Goal: Complete application form

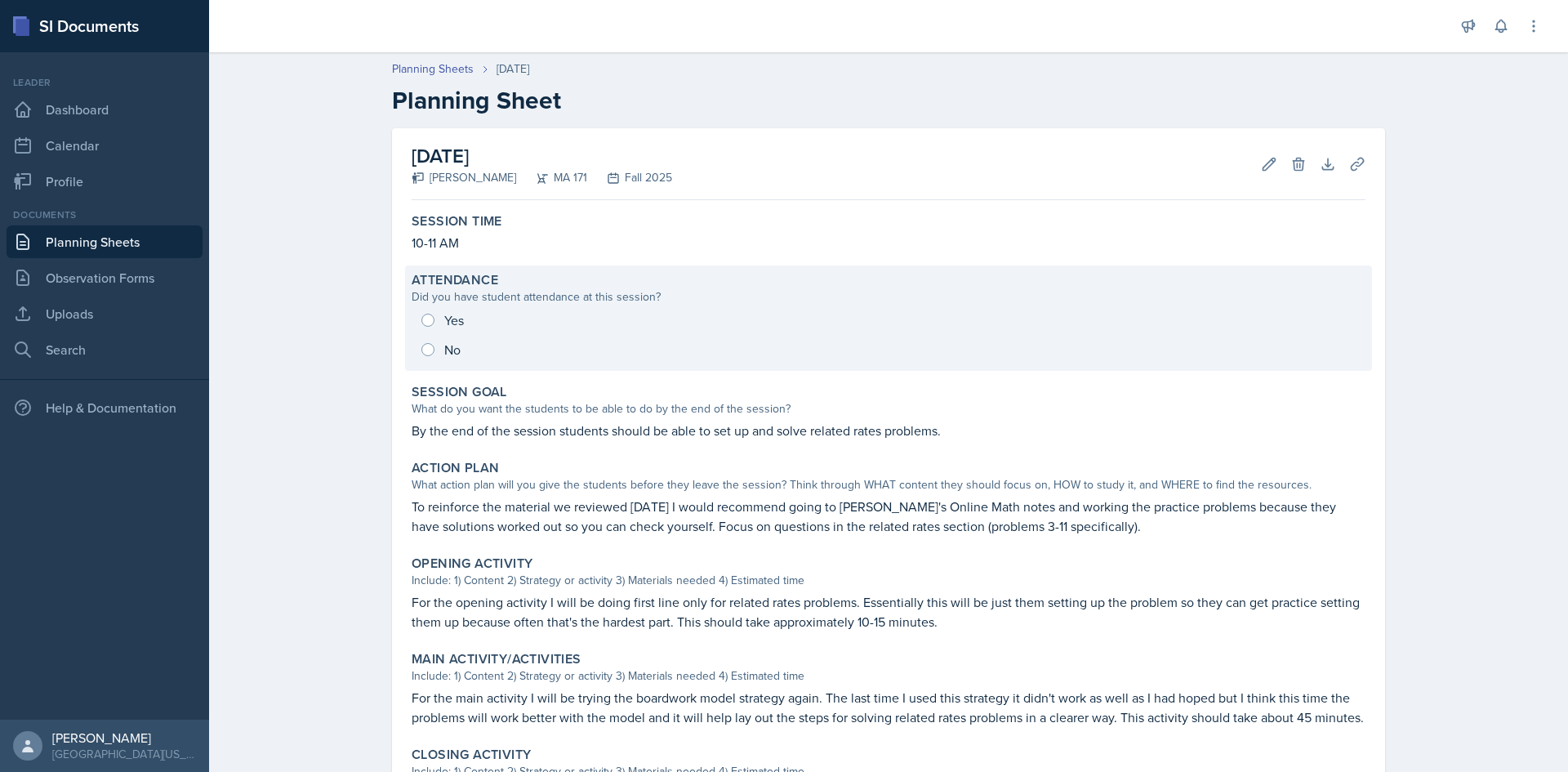
click at [421, 348] on div "Yes No" at bounding box center [889, 336] width 954 height 59
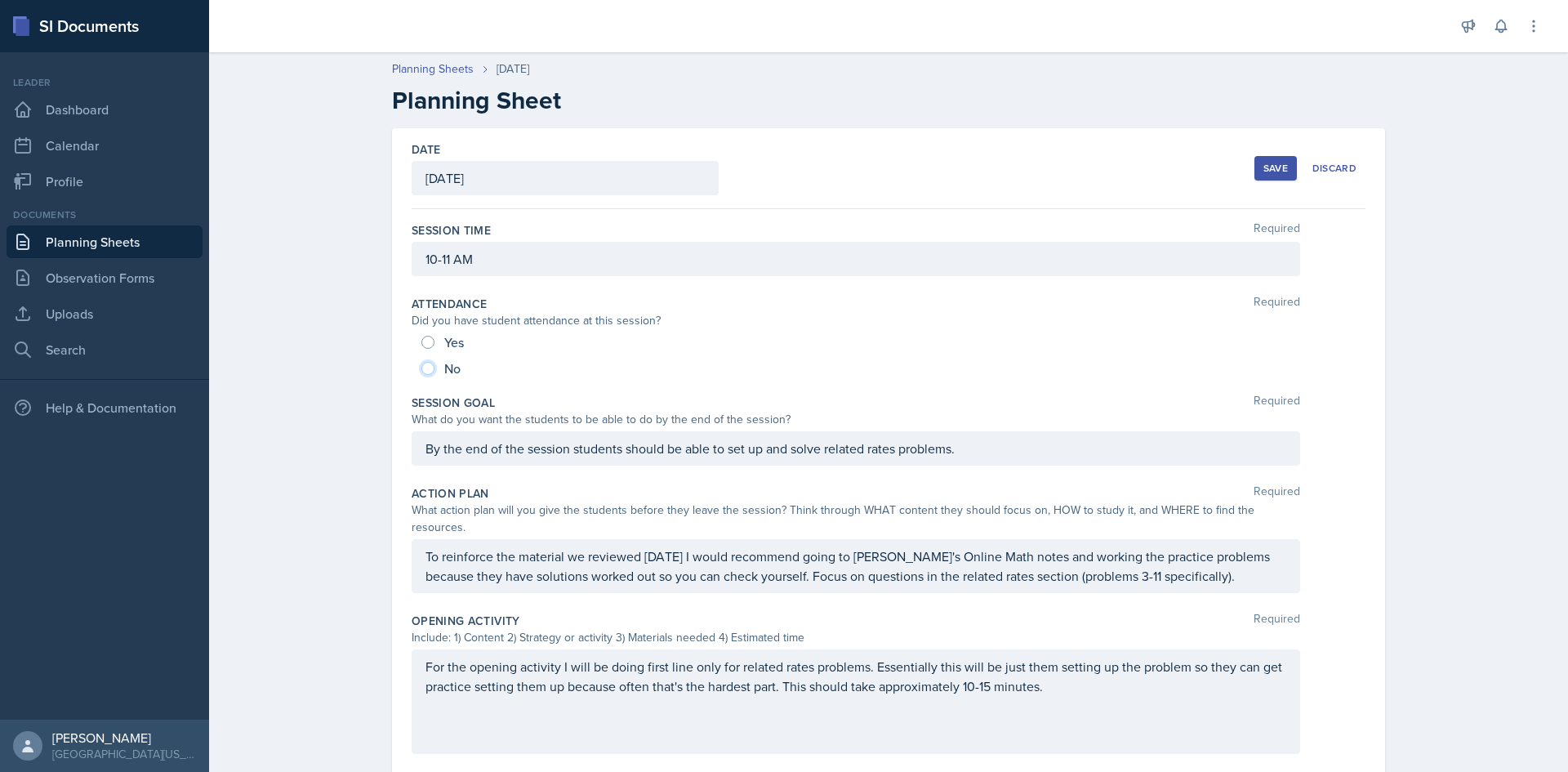
click at [422, 373] on input "No" at bounding box center [428, 369] width 13 height 13
radio input "true"
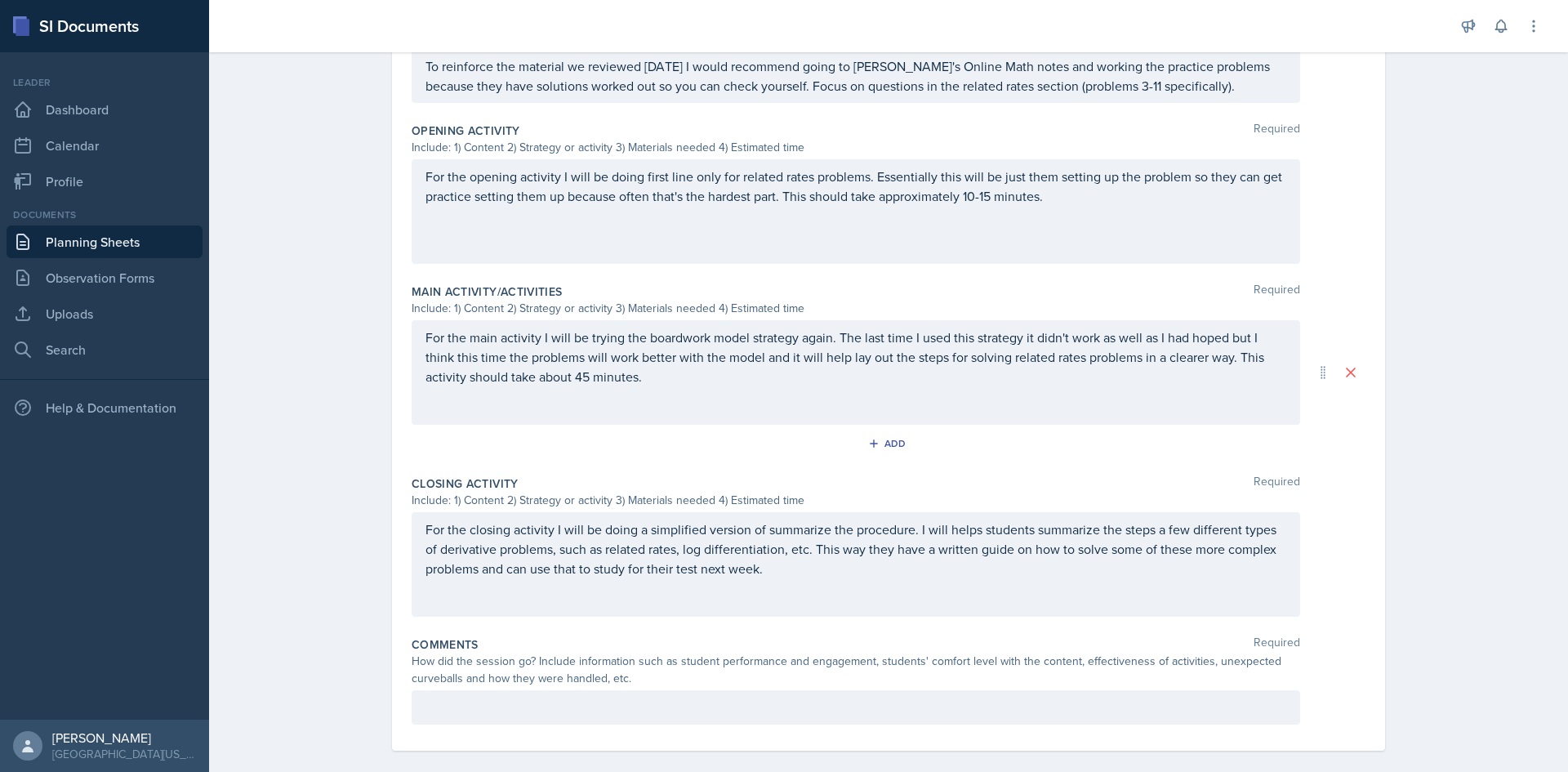
scroll to position [492, 0]
click at [502, 699] on div at bounding box center [857, 707] width 889 height 34
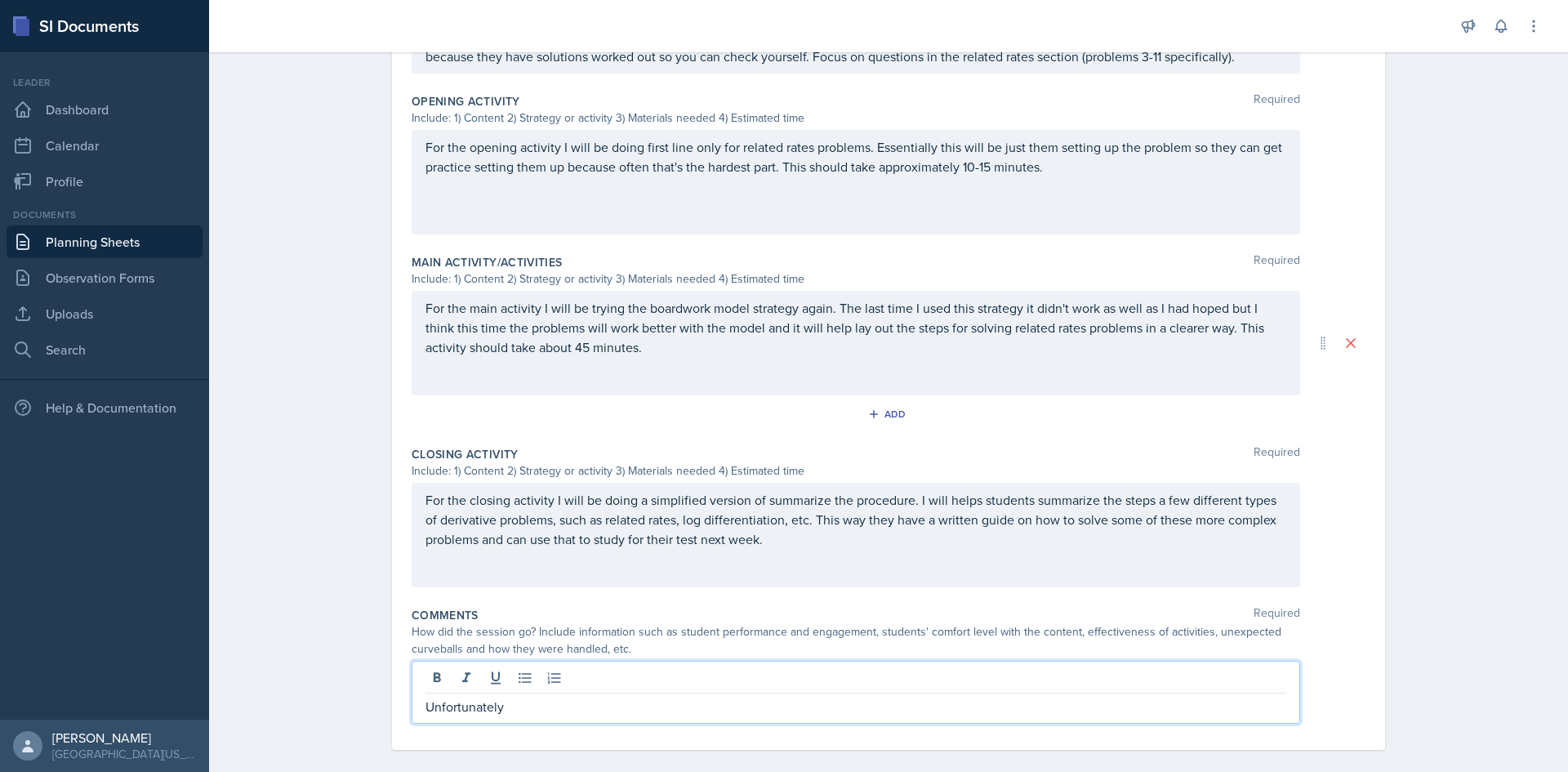
click at [609, 697] on p "Unfortunately" at bounding box center [856, 707] width 861 height 20
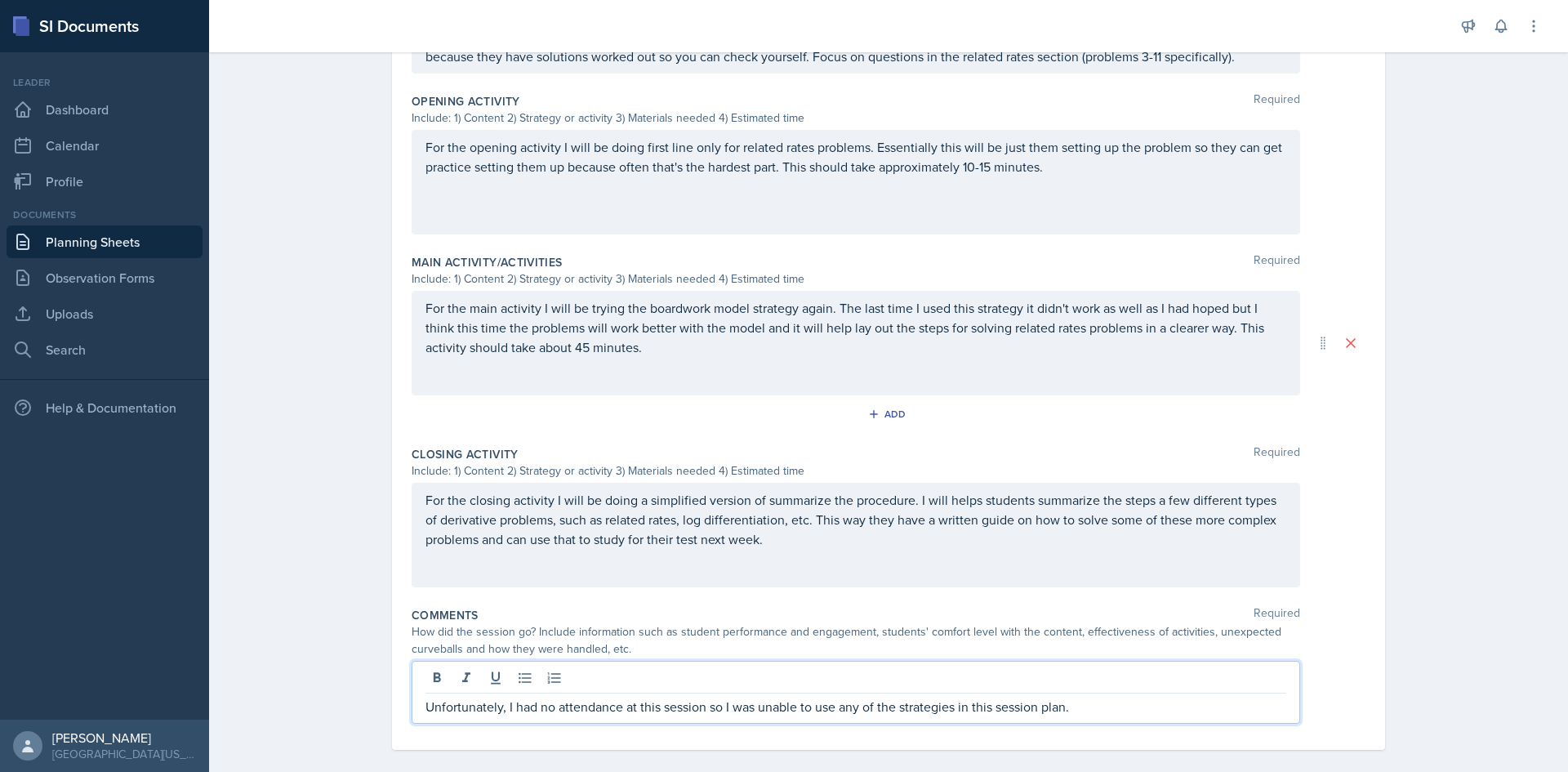
click at [795, 624] on div "How did the session go? Include information such as student performance and eng…" at bounding box center [857, 641] width 889 height 34
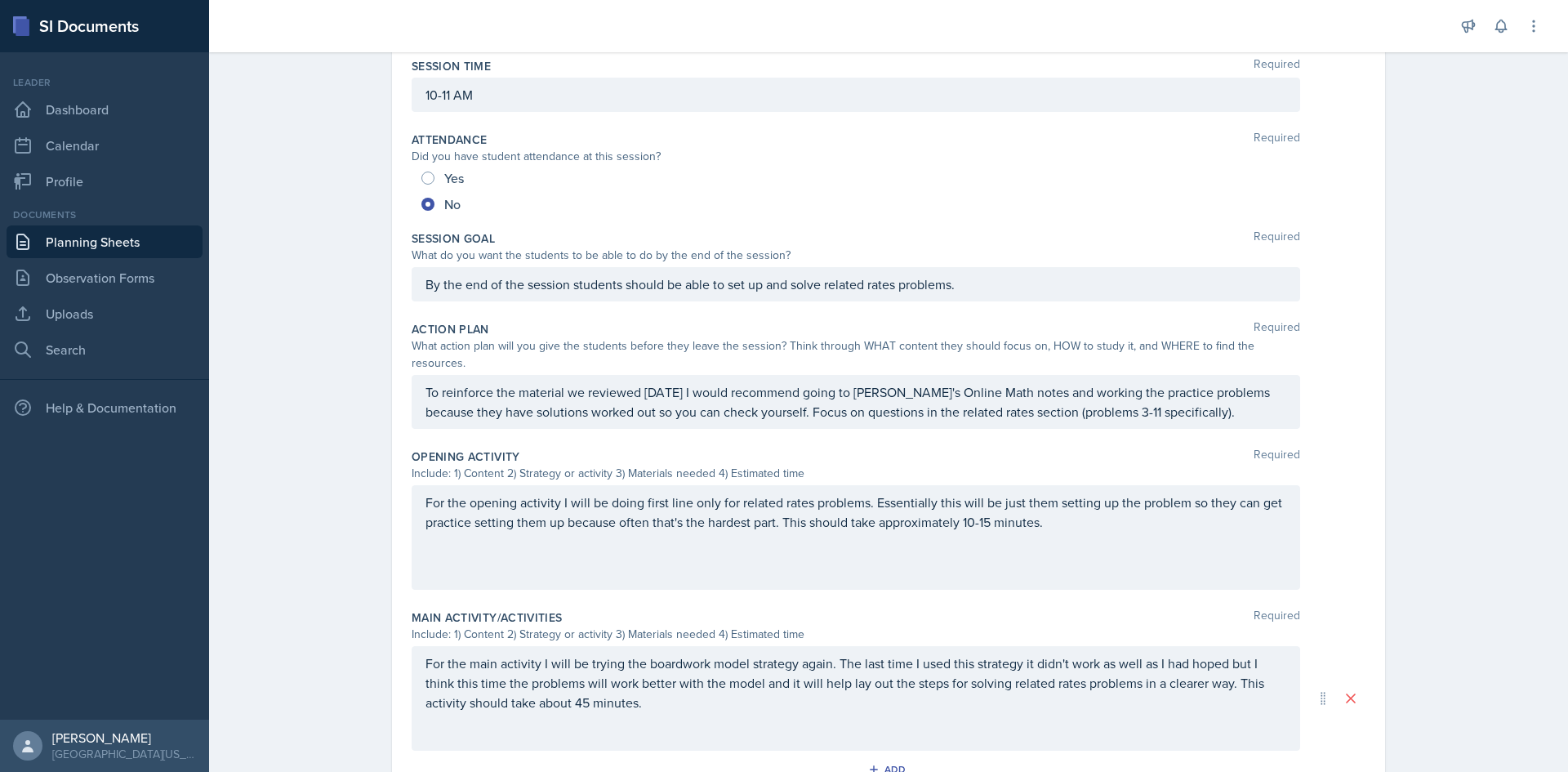
scroll to position [0, 0]
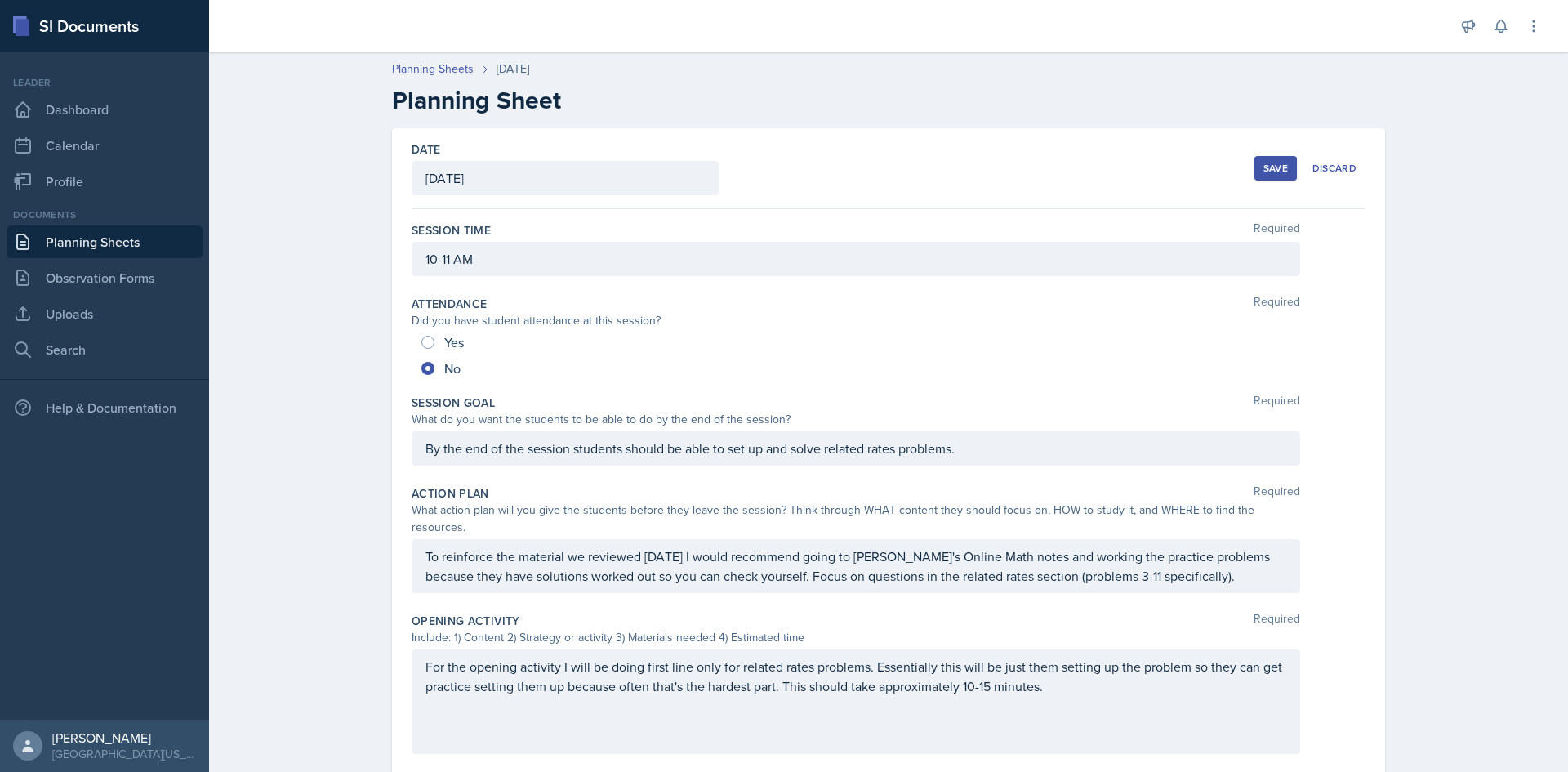
click at [1268, 170] on div "Save" at bounding box center [1276, 168] width 25 height 13
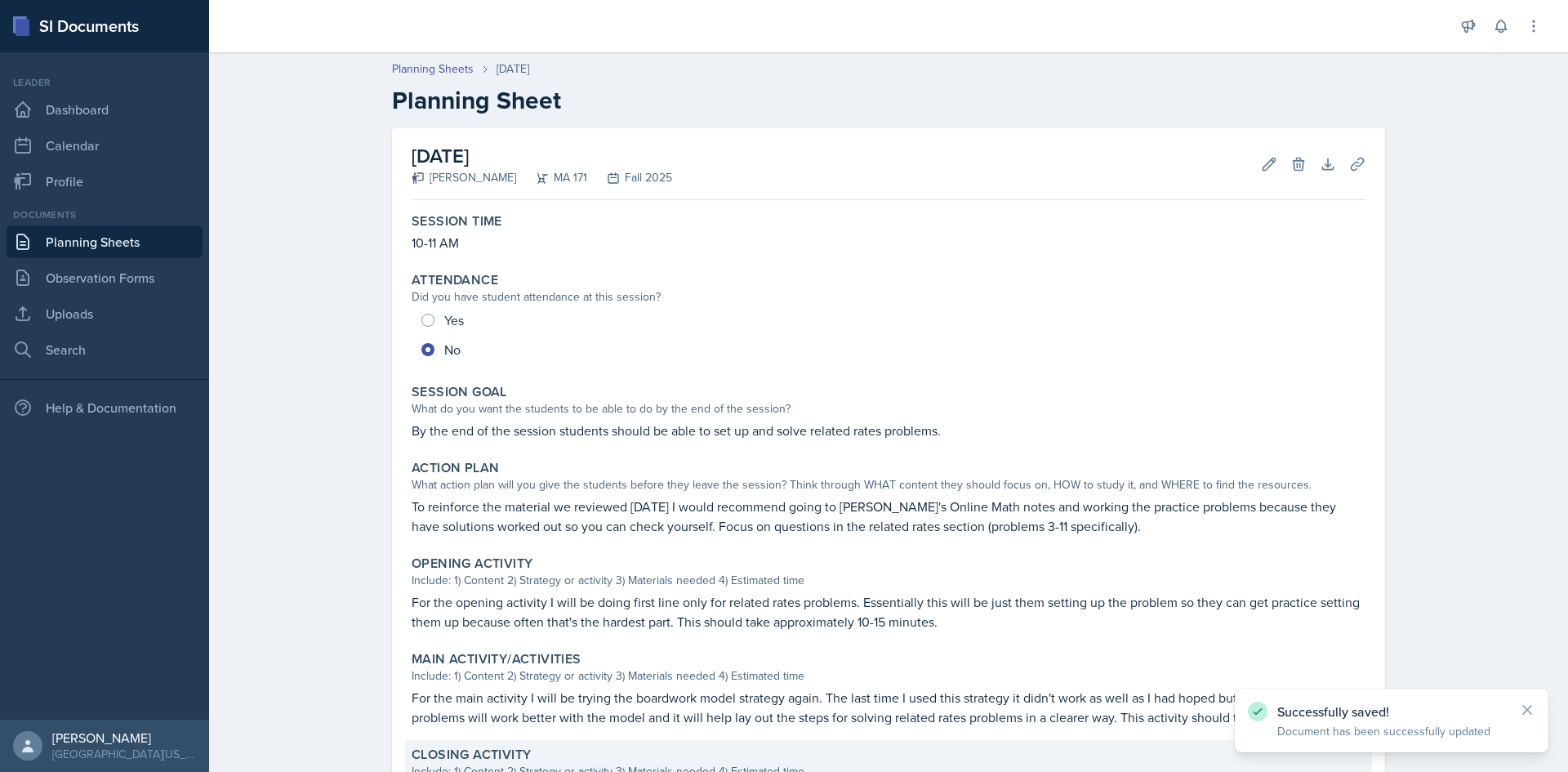
scroll to position [276, 0]
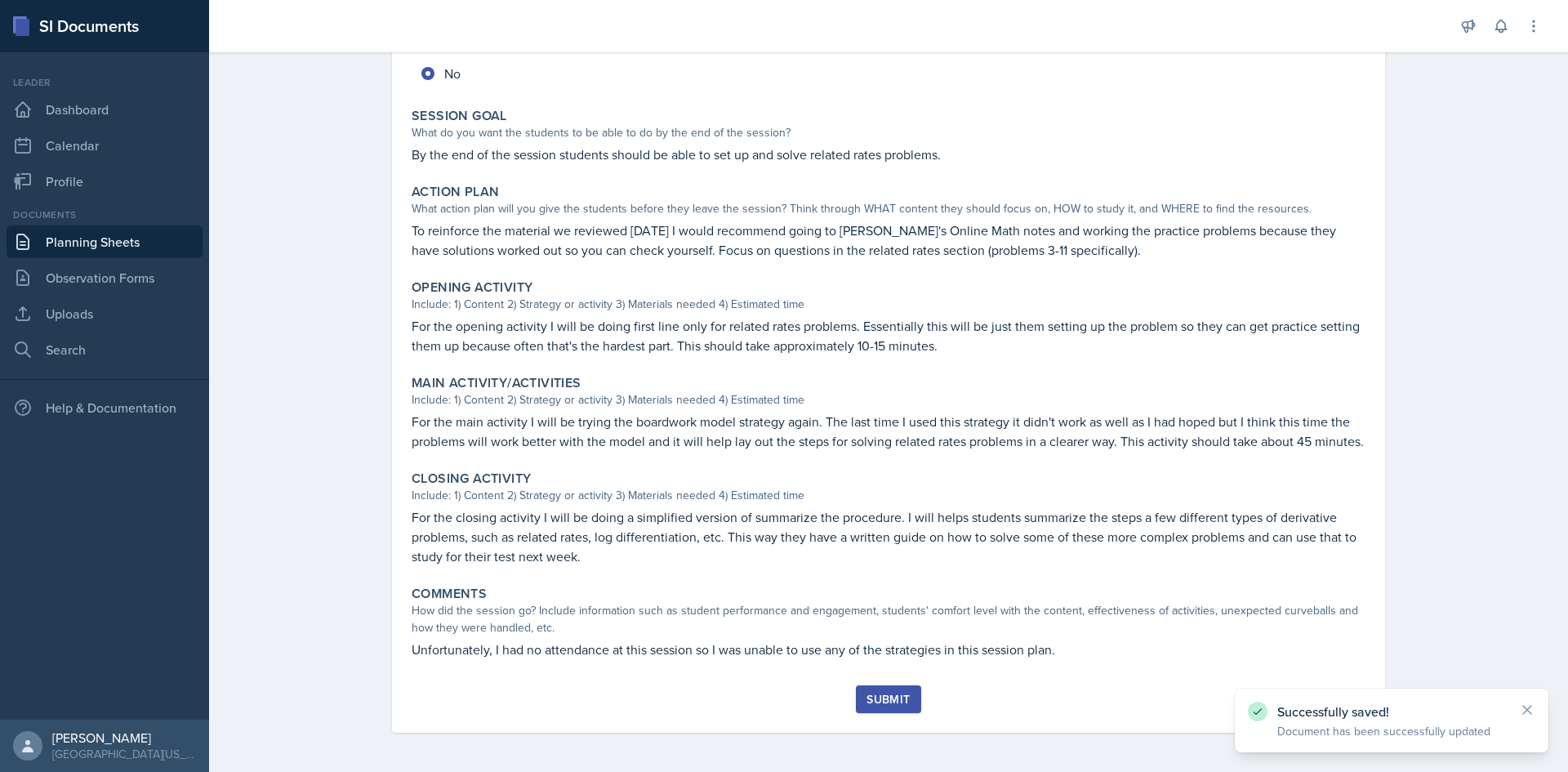
click at [890, 695] on div "Submit" at bounding box center [888, 700] width 43 height 13
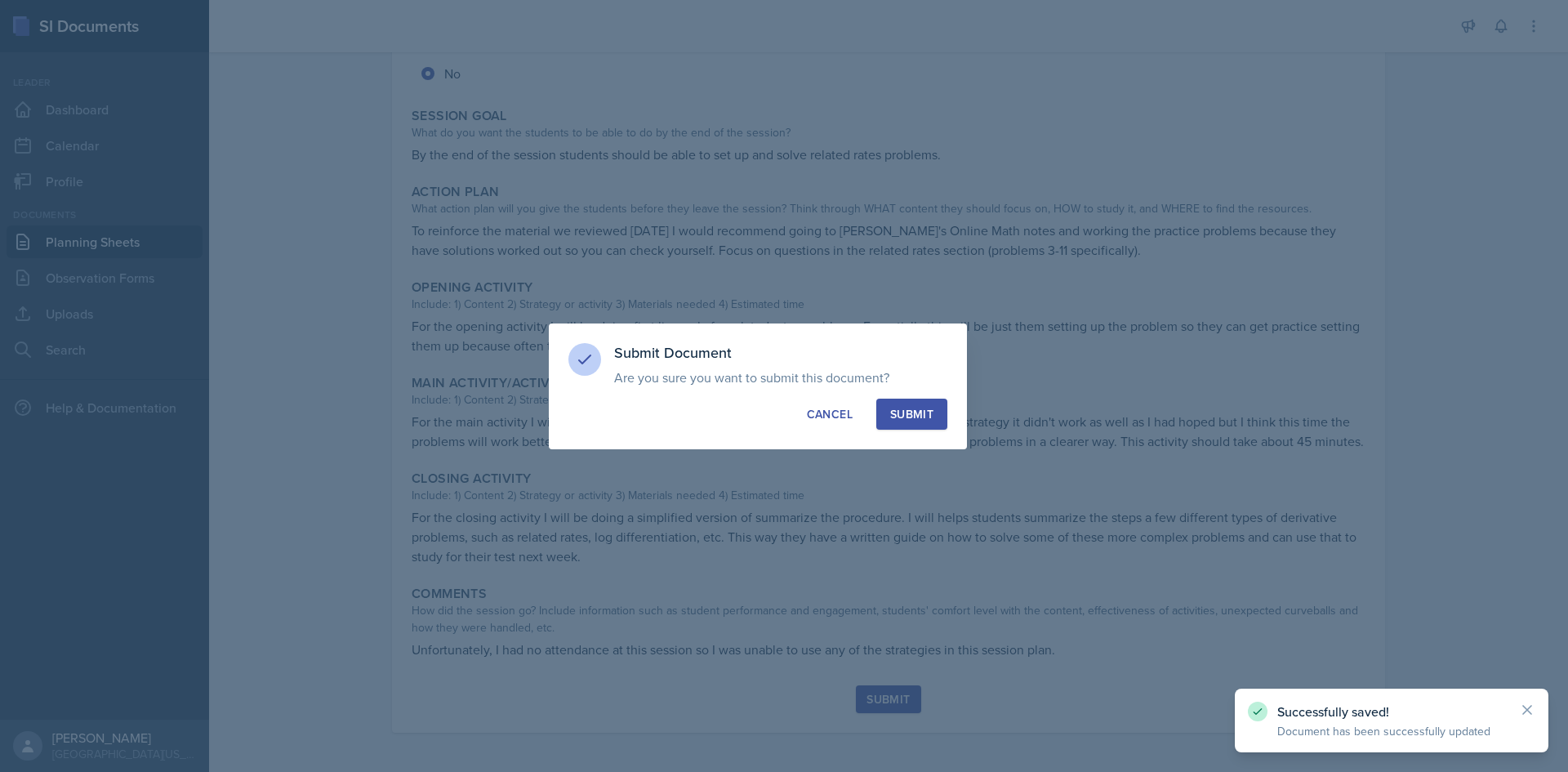
click at [928, 409] on div "Submit" at bounding box center [911, 414] width 43 height 16
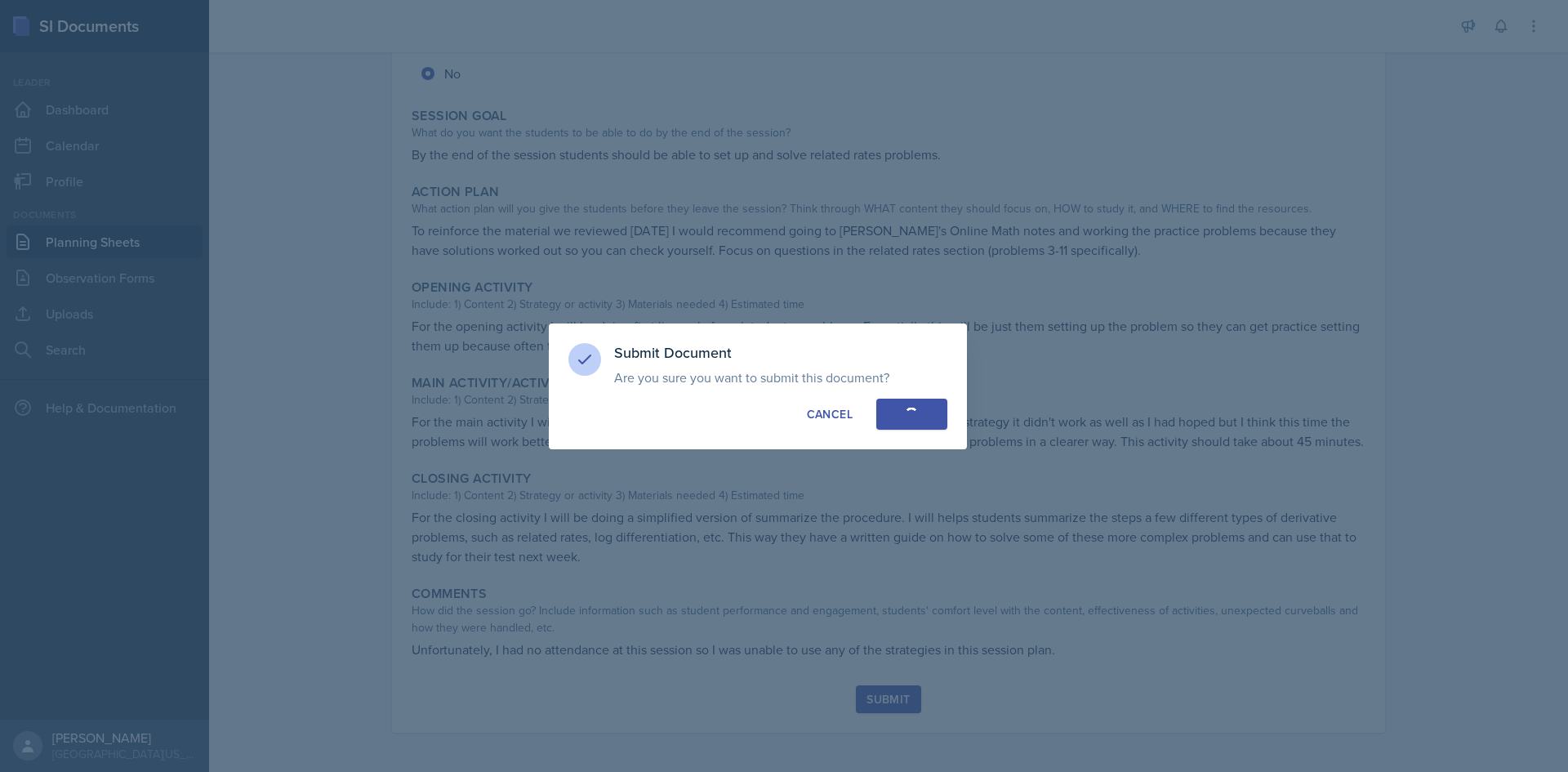
radio input "true"
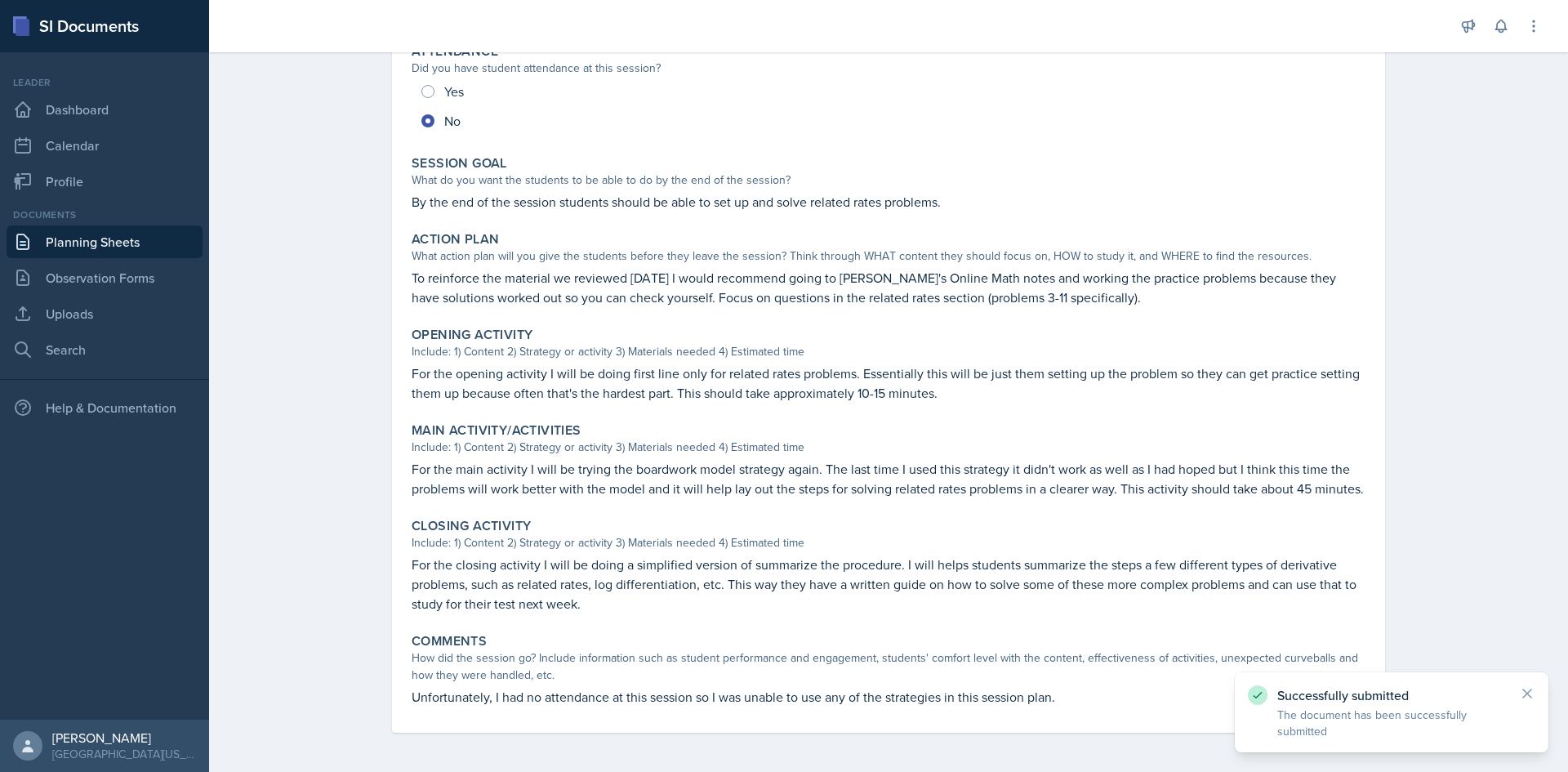
scroll to position [229, 0]
